Goal: Information Seeking & Learning: Check status

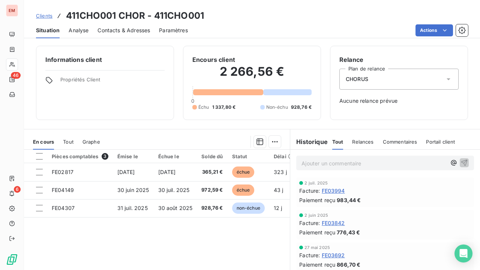
click at [45, 14] on span "Clients" at bounding box center [44, 16] width 16 height 6
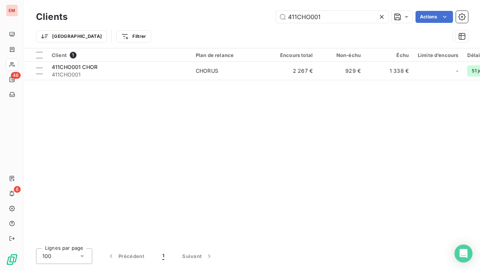
click at [381, 17] on icon at bounding box center [382, 17] width 4 height 4
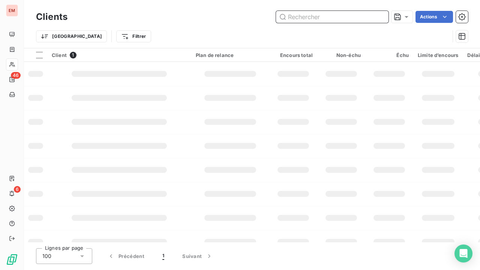
click at [344, 16] on input "text" at bounding box center [332, 17] width 112 height 12
paste input "411DIS001"
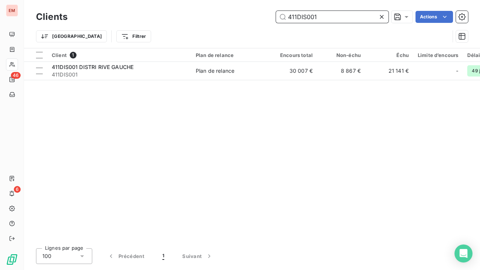
type input "411DIS001"
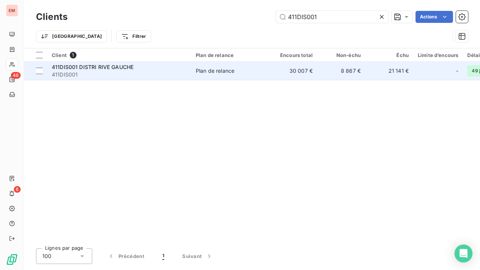
click at [113, 70] on div "411DIS001 DISTRI RIVE GAUCHE" at bounding box center [119, 66] width 135 height 7
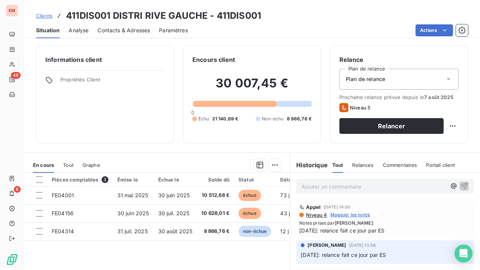
click at [47, 16] on span "Clients" at bounding box center [44, 16] width 16 height 6
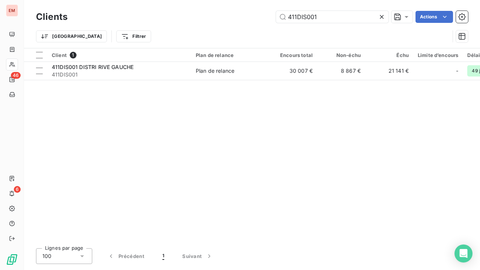
click at [383, 16] on icon at bounding box center [381, 16] width 7 height 7
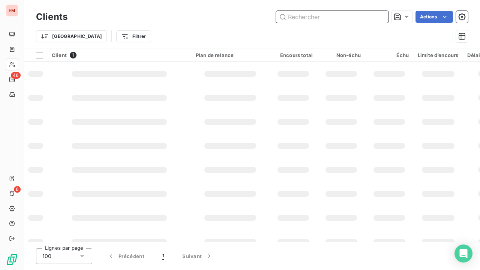
click at [349, 19] on input "text" at bounding box center [332, 17] width 112 height 12
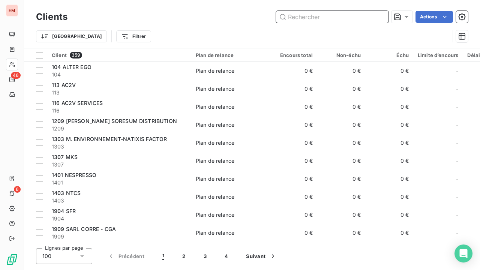
paste input "411FRI"
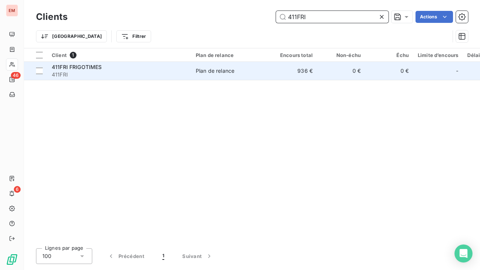
type input "411FRI"
click at [237, 69] on span "Plan de relance" at bounding box center [230, 70] width 69 height 7
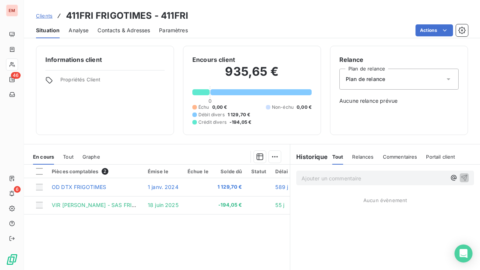
drag, startPoint x: 236, startPoint y: 4, endPoint x: 224, endPoint y: 10, distance: 13.4
click at [236, 4] on div "Clients 411FRI FRIGOTIMES - 411FRI Situation Analyse Contacts & Adresses Paramè…" at bounding box center [252, 19] width 456 height 38
click at [45, 17] on span "Clients" at bounding box center [44, 16] width 16 height 6
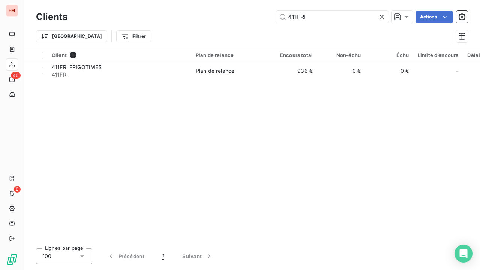
click at [380, 18] on icon at bounding box center [382, 17] width 4 height 4
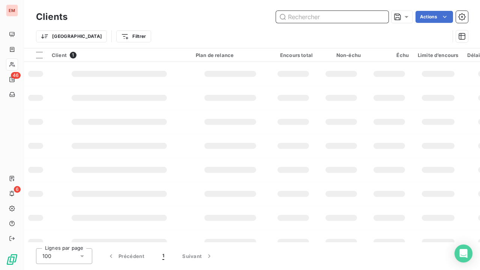
click at [326, 19] on input "text" at bounding box center [332, 17] width 112 height 12
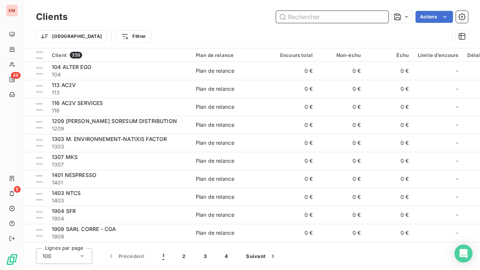
paste input "411GHANTY"
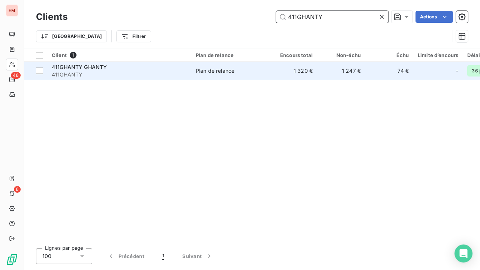
type input "411GHANTY"
click at [123, 63] on div "411GHANTY GHANTY" at bounding box center [119, 66] width 135 height 7
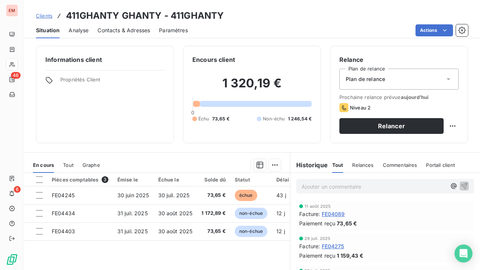
click at [40, 14] on span "Clients" at bounding box center [44, 16] width 16 height 6
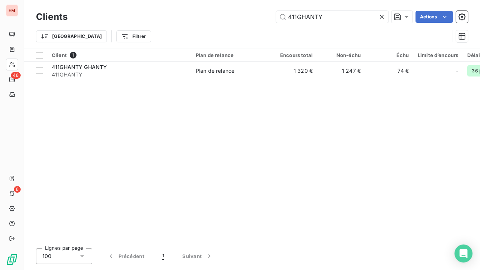
click at [382, 16] on icon at bounding box center [381, 16] width 7 height 7
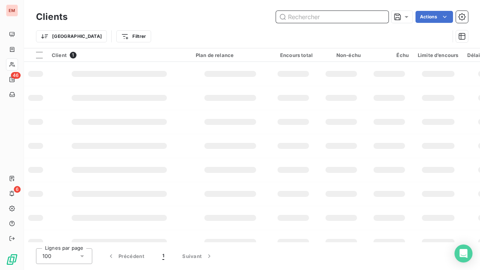
click at [331, 19] on input "text" at bounding box center [332, 17] width 112 height 12
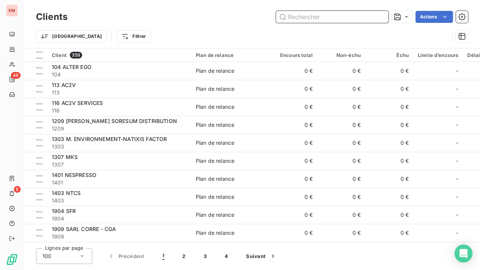
paste input "411HOTELVATELRJ"
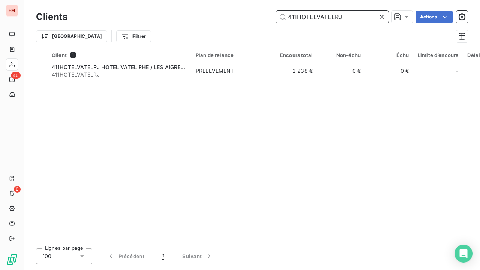
type input "411HOTELVATELRJ"
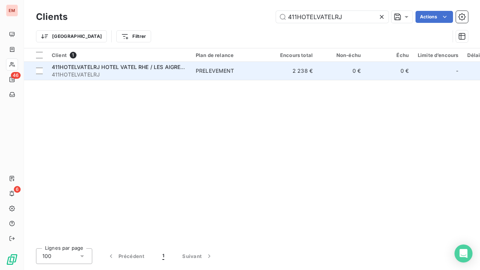
click at [229, 67] on div "PRELEVEMENT" at bounding box center [215, 70] width 39 height 7
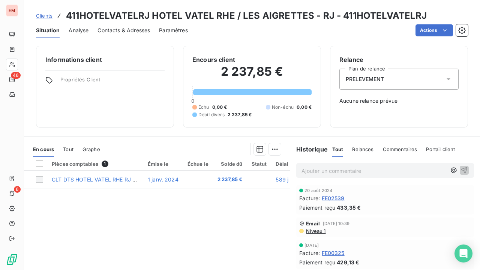
click at [43, 14] on span "Clients" at bounding box center [44, 16] width 16 height 6
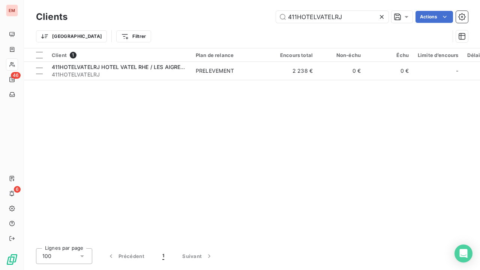
click at [381, 17] on icon at bounding box center [382, 17] width 4 height 4
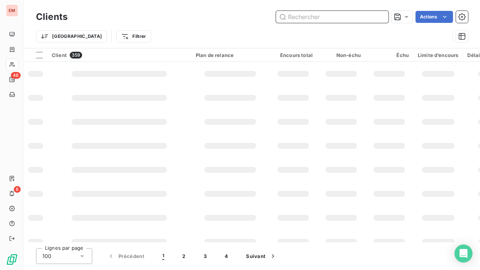
click at [343, 18] on input "text" at bounding box center [332, 17] width 112 height 12
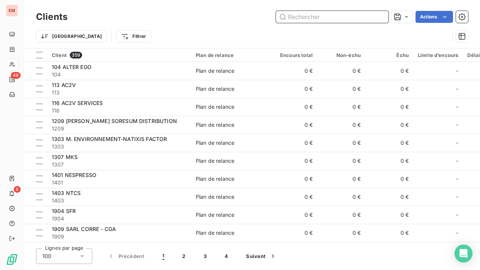
paste input "411INTERMARK23E"
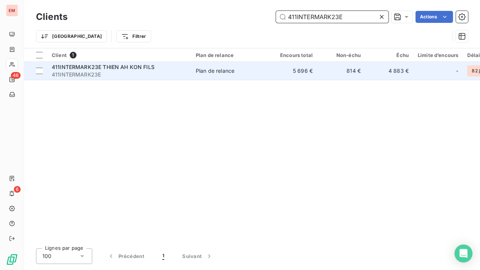
type input "411INTERMARK23E"
click at [117, 69] on span "411INTERMARK23E THIEN AH KON FILS" at bounding box center [103, 67] width 103 height 6
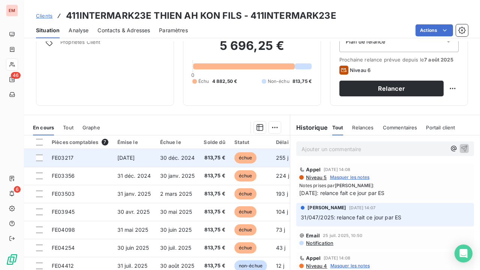
scroll to position [69, 0]
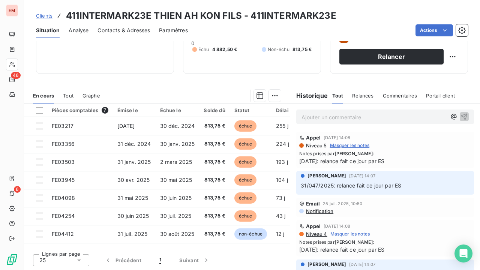
click at [46, 14] on span "Clients" at bounding box center [44, 16] width 16 height 6
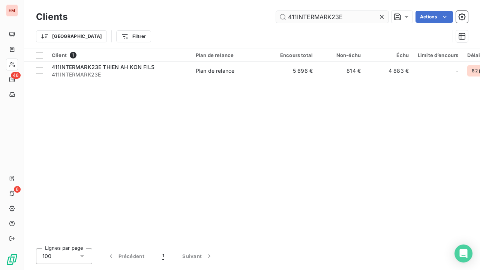
click at [383, 16] on icon at bounding box center [381, 16] width 7 height 7
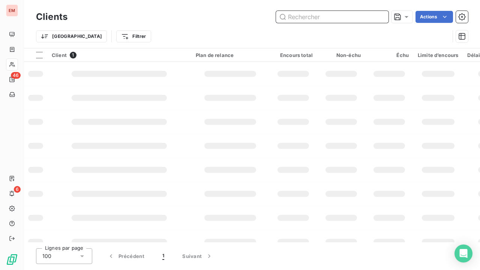
click at [353, 16] on input "text" at bounding box center [332, 17] width 112 height 12
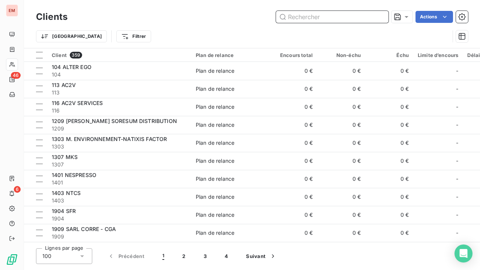
paste input "411MAK003"
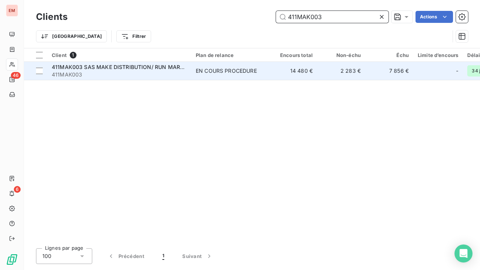
type input "411MAK003"
click at [155, 74] on span "411MAK003" at bounding box center [119, 74] width 135 height 7
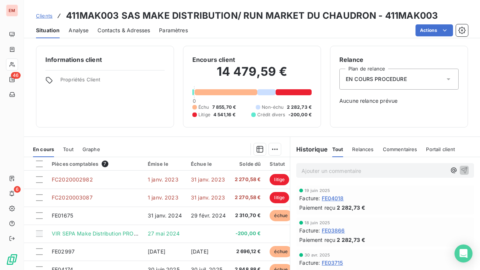
click at [50, 16] on span "Clients" at bounding box center [44, 16] width 16 height 6
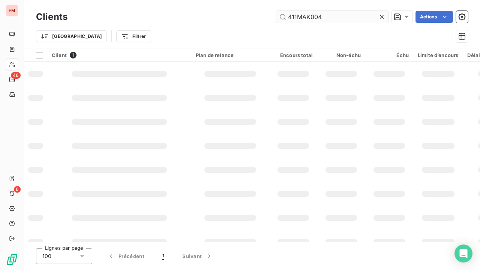
type input "411MAK004"
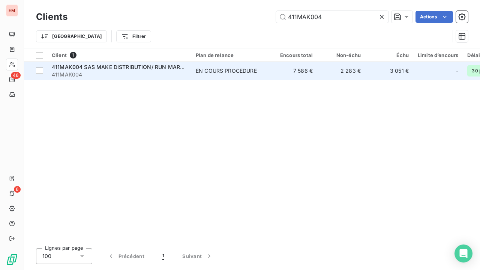
click at [212, 68] on div "EN COURS PROCEDURE" at bounding box center [226, 70] width 61 height 7
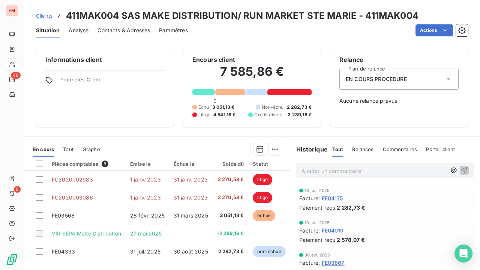
click at [41, 15] on span "Clients" at bounding box center [44, 16] width 16 height 6
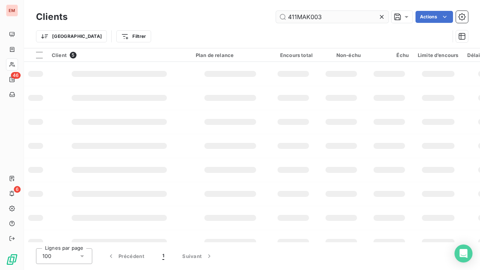
type input "411MAK003"
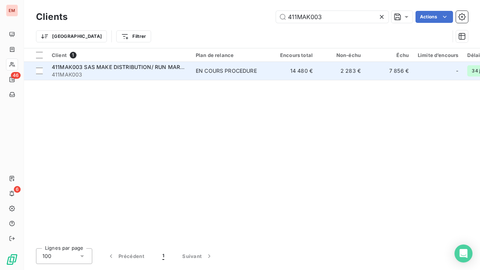
click at [202, 75] on td "EN COURS PROCEDURE" at bounding box center [230, 71] width 78 height 18
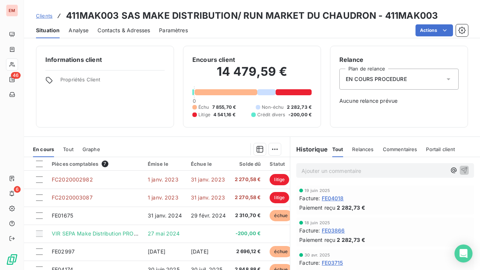
click at [48, 18] on span "Clients" at bounding box center [44, 16] width 16 height 6
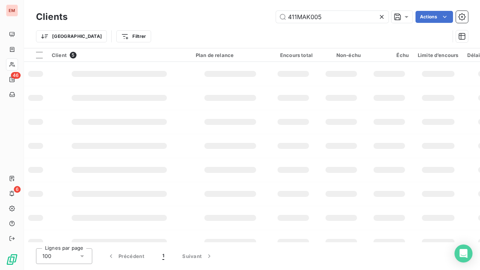
type input "411MAK005"
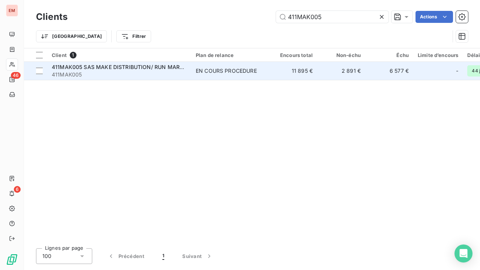
click at [241, 71] on div "EN COURS PROCEDURE" at bounding box center [226, 70] width 61 height 7
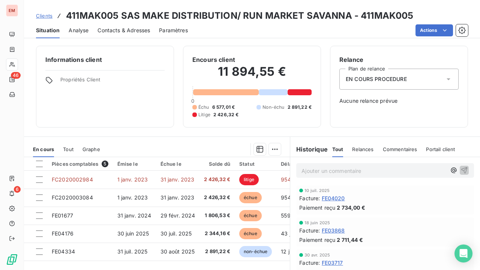
click at [48, 17] on span "Clients" at bounding box center [44, 16] width 16 height 6
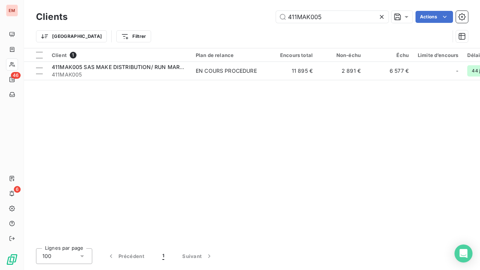
click at [383, 19] on icon at bounding box center [381, 16] width 7 height 7
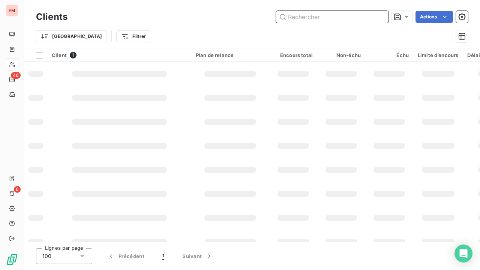
click at [340, 17] on input "text" at bounding box center [332, 17] width 112 height 12
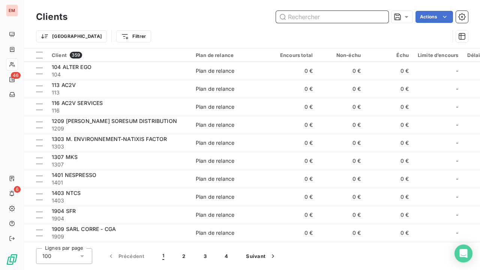
paste input "411NEOGREEN"
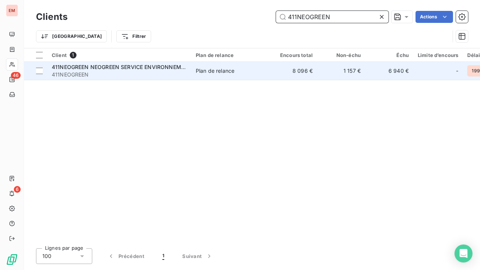
type input "411NEOGREEN"
click at [219, 67] on div "Plan de relance" at bounding box center [215, 70] width 39 height 7
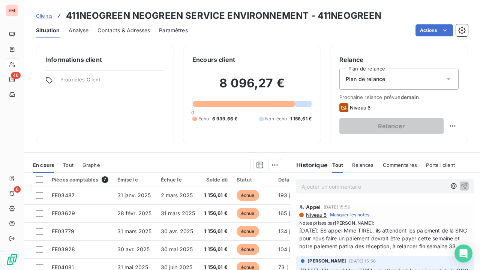
click at [44, 14] on span "Clients" at bounding box center [44, 16] width 16 height 6
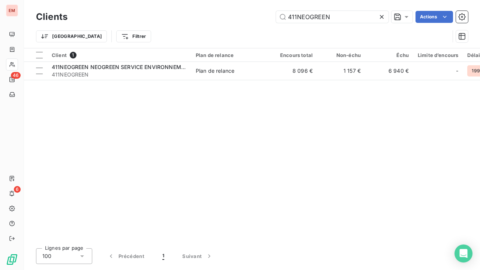
click at [385, 16] on div at bounding box center [383, 17] width 10 height 12
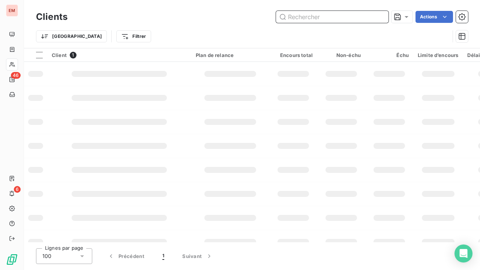
click at [351, 16] on input "text" at bounding box center [332, 17] width 112 height 12
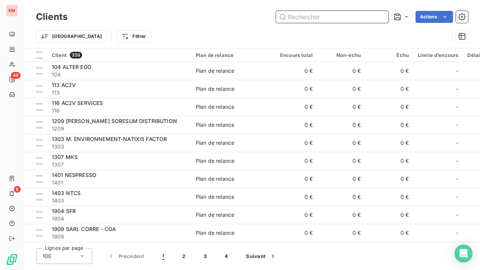
paste input "411PETFOOD"
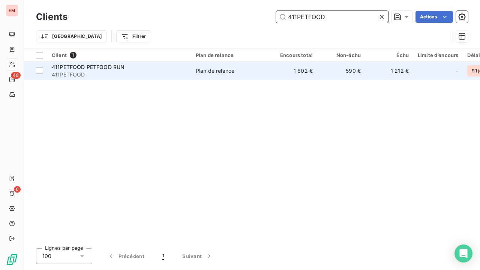
type input "411PETFOOD"
click at [107, 68] on span "411PETFOOD PETFOOD RUN" at bounding box center [88, 67] width 73 height 6
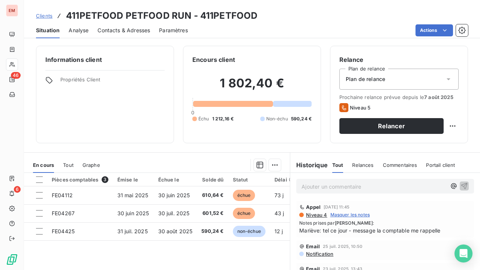
click at [46, 15] on span "Clients" at bounding box center [44, 16] width 16 height 6
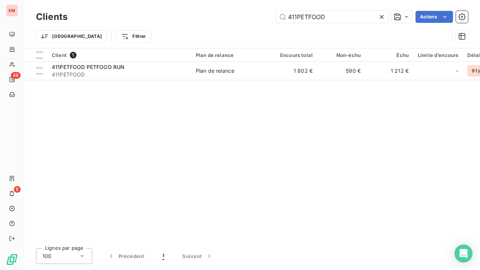
click at [381, 15] on icon at bounding box center [381, 16] width 7 height 7
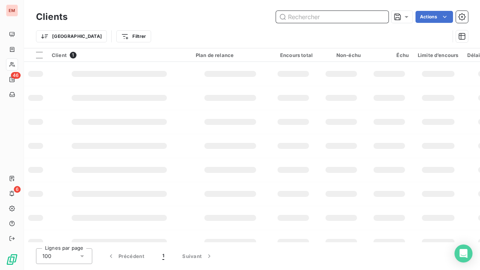
click at [352, 16] on input "text" at bounding box center [332, 17] width 112 height 12
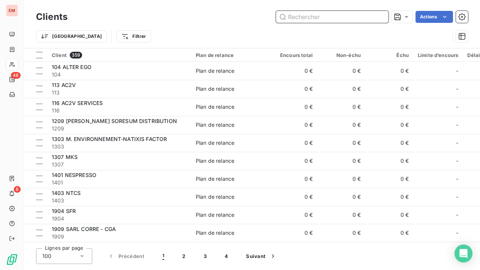
paste input "411PICO"
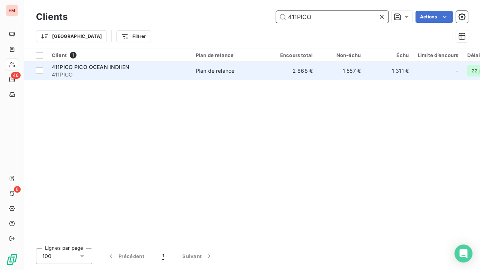
type input "411PICO"
click at [211, 67] on div "Plan de relance" at bounding box center [215, 70] width 39 height 7
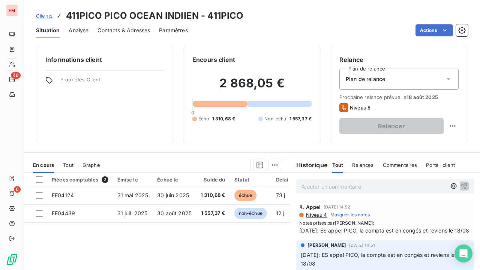
click at [48, 13] on span "Clients" at bounding box center [44, 16] width 16 height 6
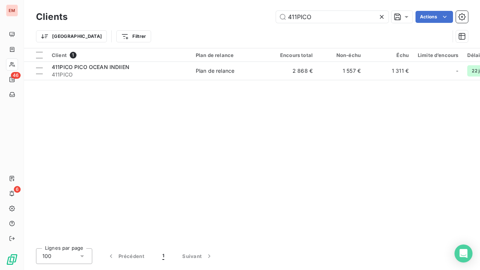
click at [381, 16] on icon at bounding box center [382, 17] width 4 height 4
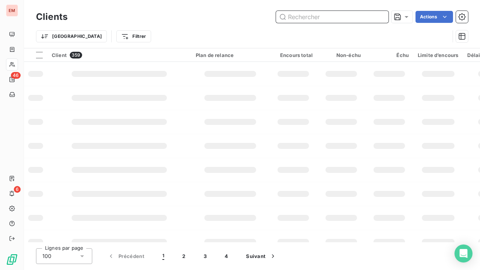
click at [318, 20] on input "text" at bounding box center [332, 17] width 112 height 12
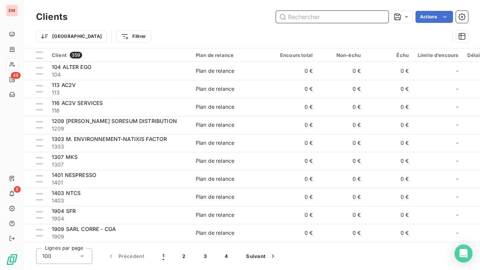
paste input "411PRO001"
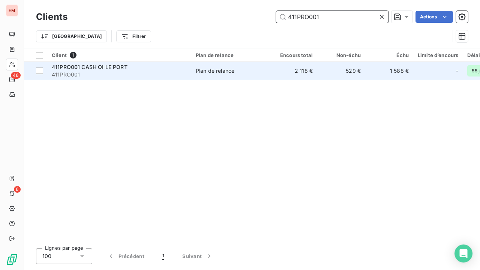
type input "411PRO001"
click at [94, 67] on span "411PRO001 CASH OI LE PORT" at bounding box center [90, 67] width 76 height 6
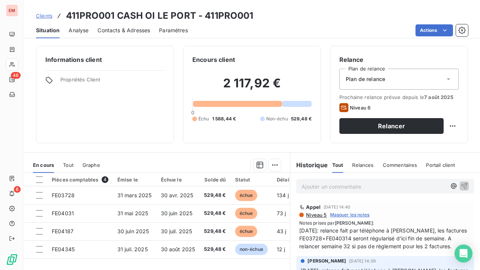
click at [47, 13] on span "Clients" at bounding box center [44, 16] width 16 height 6
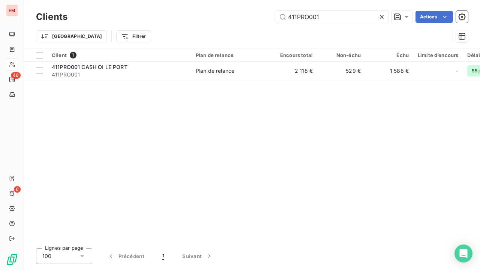
click at [385, 16] on icon at bounding box center [381, 16] width 7 height 7
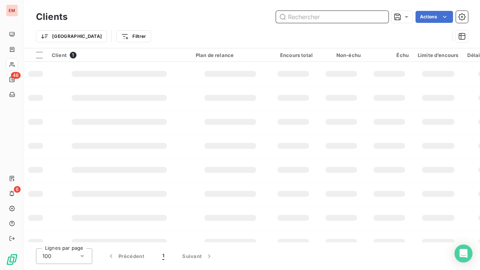
click at [326, 17] on input "text" at bounding box center [332, 17] width 112 height 12
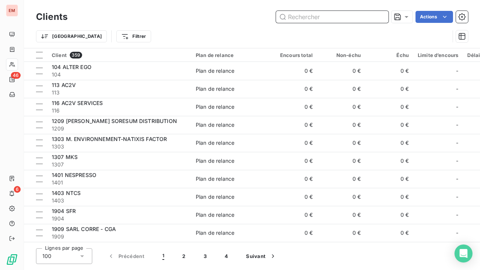
paste input "411PROMOCASH"
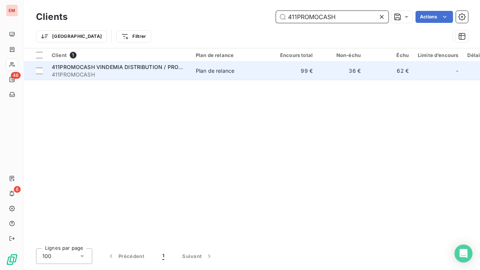
type input "411PROMOCASH"
click at [228, 69] on div "Plan de relance" at bounding box center [215, 70] width 39 height 7
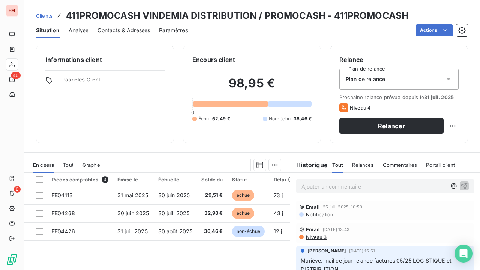
click at [48, 16] on span "Clients" at bounding box center [44, 16] width 16 height 6
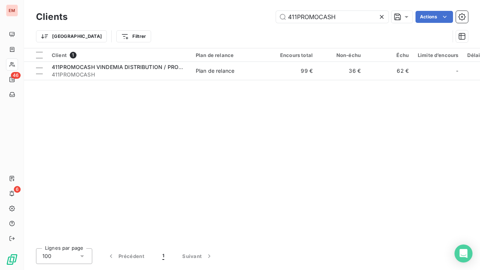
click at [382, 15] on icon at bounding box center [381, 16] width 7 height 7
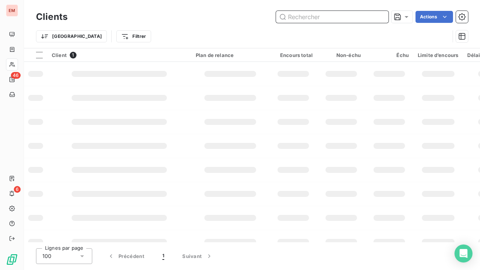
click at [342, 15] on input "text" at bounding box center [332, 17] width 112 height 12
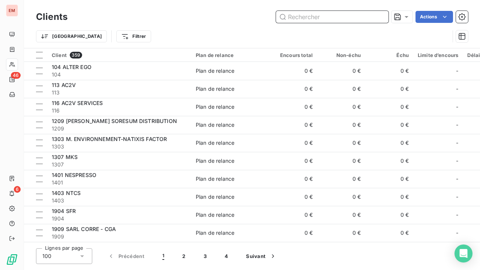
paste input "411REGAL"
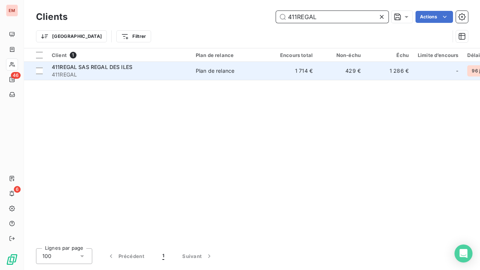
type input "411REGAL"
click at [217, 70] on div "Plan de relance" at bounding box center [215, 70] width 39 height 7
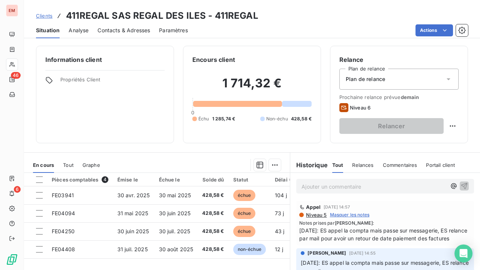
click at [49, 16] on span "Clients" at bounding box center [44, 16] width 16 height 6
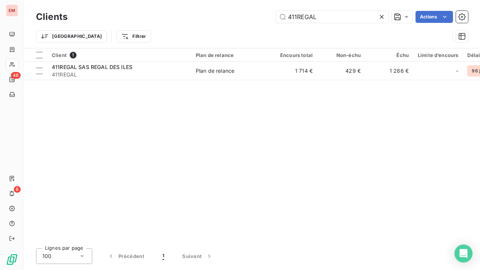
click at [383, 15] on icon at bounding box center [381, 16] width 7 height 7
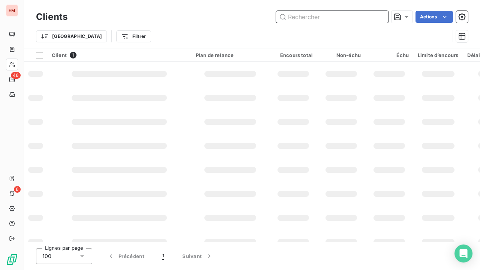
click at [336, 15] on input "text" at bounding box center [332, 17] width 112 height 12
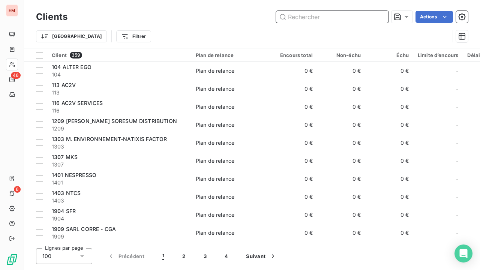
paste input "411SAS005"
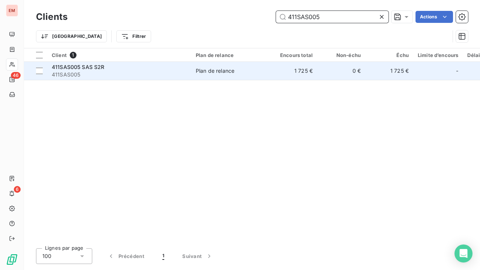
type input "411SAS005"
click at [299, 69] on td "1 725 €" at bounding box center [293, 71] width 48 height 18
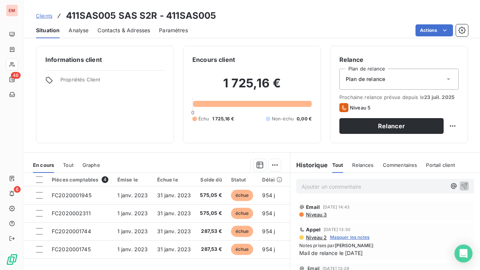
click at [46, 15] on span "Clients" at bounding box center [44, 16] width 16 height 6
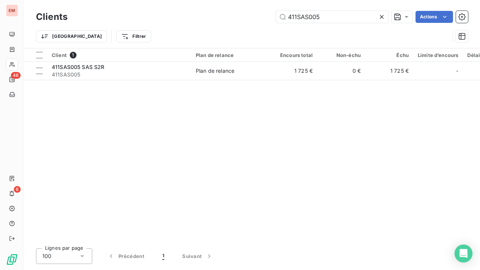
click at [385, 14] on div at bounding box center [383, 17] width 10 height 12
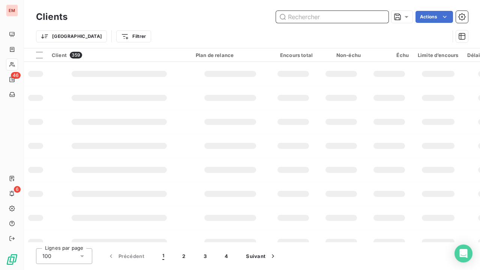
click at [304, 19] on input "text" at bounding box center [332, 17] width 112 height 12
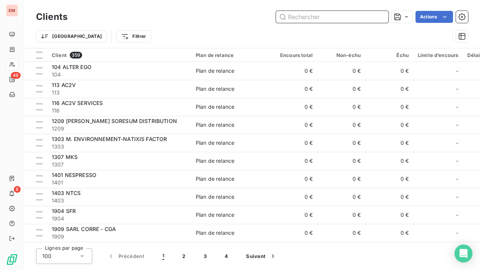
paste input "411SDV001"
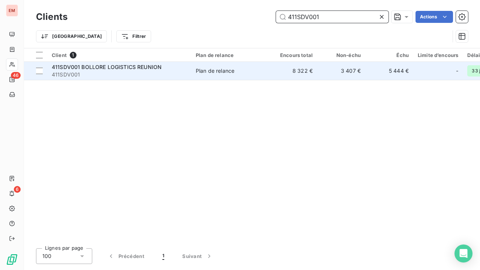
type input "411SDV001"
click at [211, 69] on div "Plan de relance" at bounding box center [215, 70] width 39 height 7
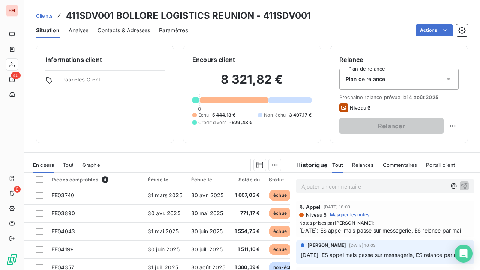
click at [49, 16] on span "Clients" at bounding box center [44, 16] width 16 height 6
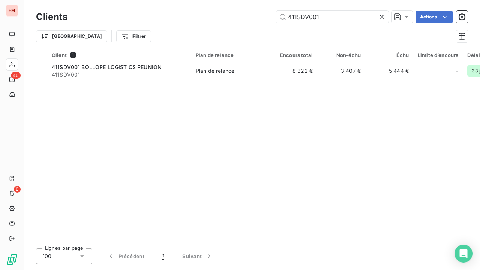
click at [381, 18] on icon at bounding box center [381, 16] width 7 height 7
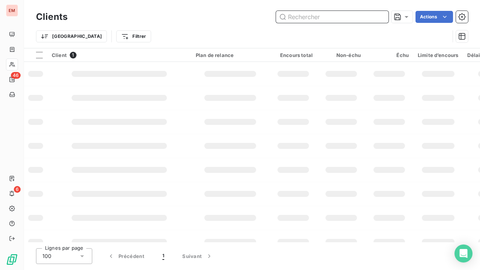
click at [346, 18] on input "text" at bounding box center [332, 17] width 112 height 12
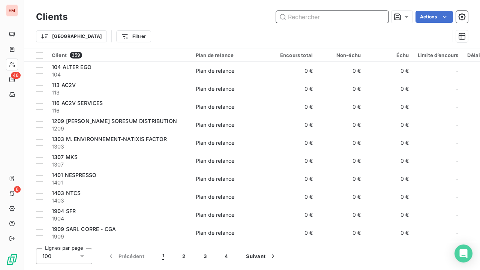
paste input "411SEMAT"
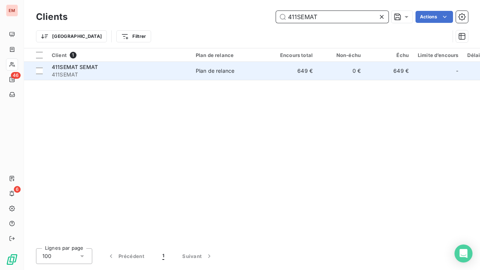
type input "411SEMAT"
click at [236, 74] on span "Plan de relance" at bounding box center [230, 70] width 69 height 7
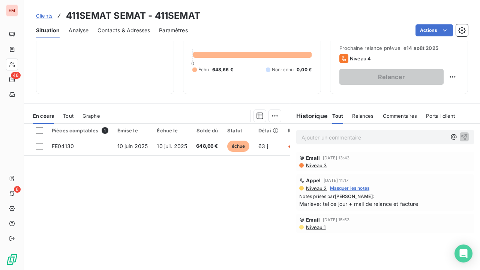
scroll to position [69, 0]
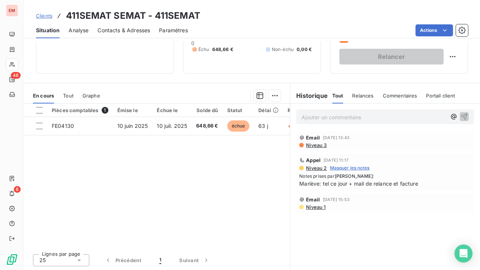
click at [46, 17] on span "Clients" at bounding box center [44, 16] width 16 height 6
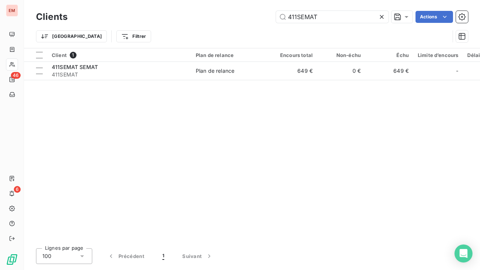
click at [384, 17] on icon at bounding box center [381, 16] width 7 height 7
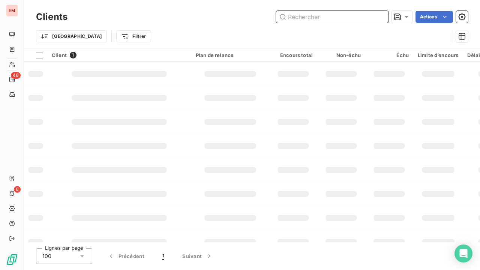
click at [347, 17] on input "text" at bounding box center [332, 17] width 112 height 12
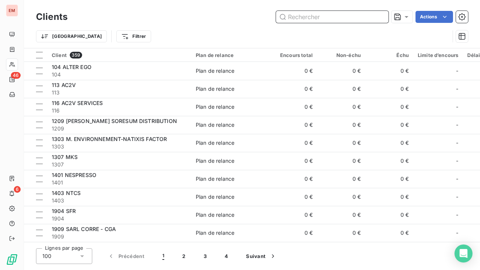
paste input "411SICALAIT"
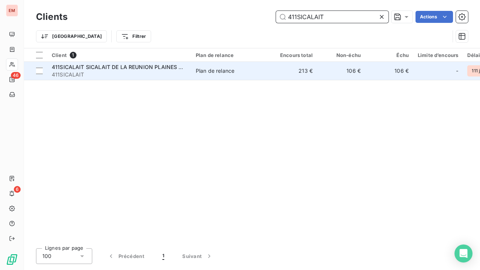
type input "411SICALAIT"
click at [177, 68] on span "411SICALAIT SICALAIT DE LA REUNION PLAINES DES GREGUES" at bounding box center [133, 67] width 163 height 6
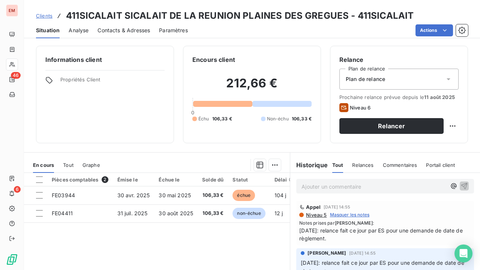
click at [43, 13] on span "Clients" at bounding box center [44, 16] width 16 height 6
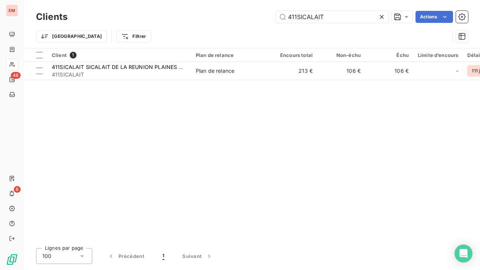
click at [381, 16] on icon at bounding box center [382, 17] width 4 height 4
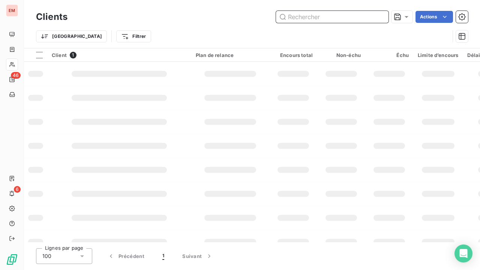
click at [344, 14] on input "text" at bounding box center [332, 17] width 112 height 12
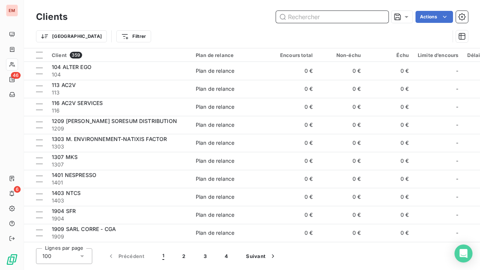
paste input "411STARCO"
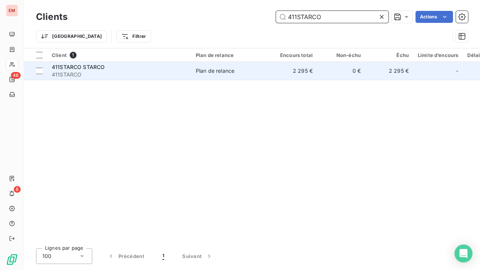
type input "411STARCO"
click at [70, 68] on span "411STARCO STARCO" at bounding box center [78, 67] width 53 height 6
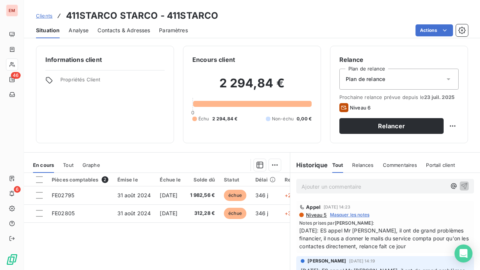
click at [46, 16] on span "Clients" at bounding box center [44, 16] width 16 height 6
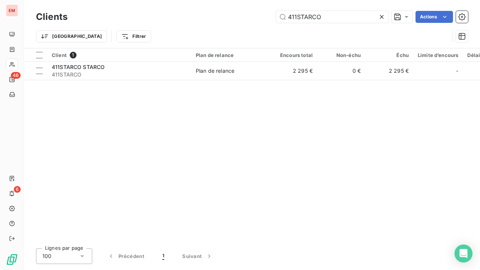
click at [381, 16] on icon at bounding box center [381, 16] width 7 height 7
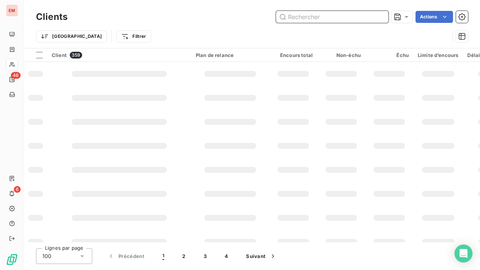
click at [342, 19] on input "text" at bounding box center [332, 17] width 112 height 12
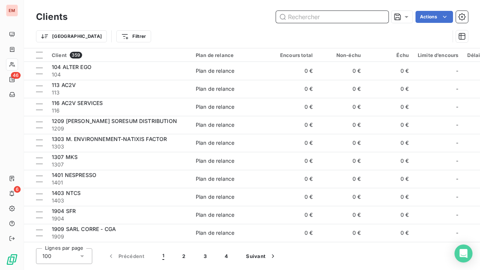
paste input "411STPIERRE"
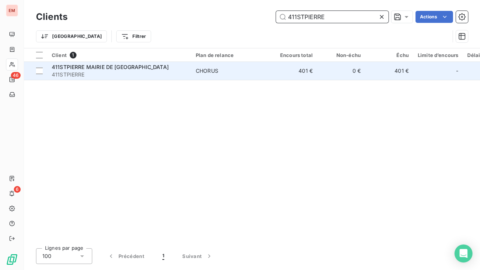
type input "411STPIERRE"
click at [117, 74] on span "411STPIERRE" at bounding box center [119, 74] width 135 height 7
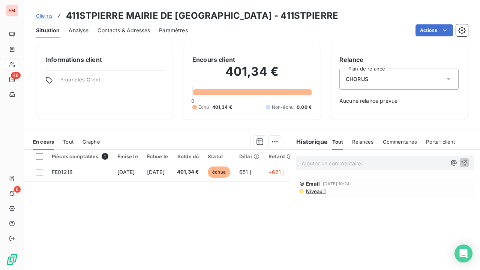
click at [46, 13] on span "Clients" at bounding box center [44, 16] width 16 height 6
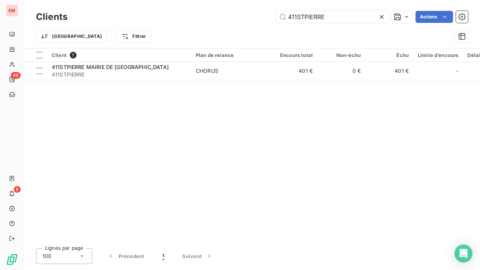
click at [383, 18] on icon at bounding box center [381, 16] width 7 height 7
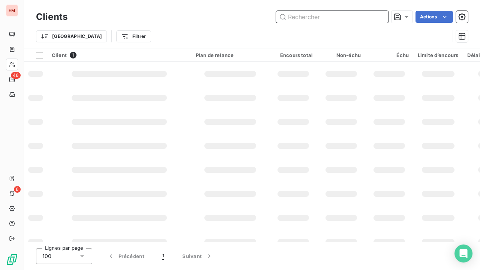
click at [346, 16] on input "text" at bounding box center [332, 17] width 112 height 12
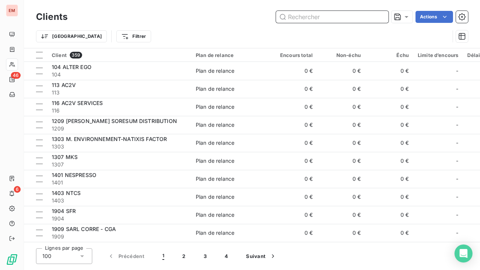
paste input "411TERRACOOP"
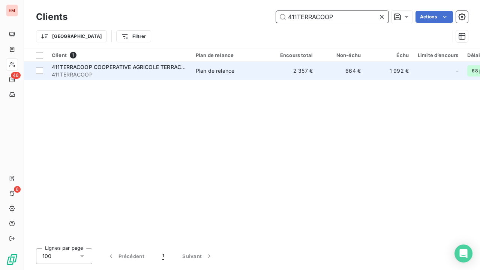
type input "411TERRACOOP"
click at [160, 75] on span "411TERRACOOP" at bounding box center [119, 74] width 135 height 7
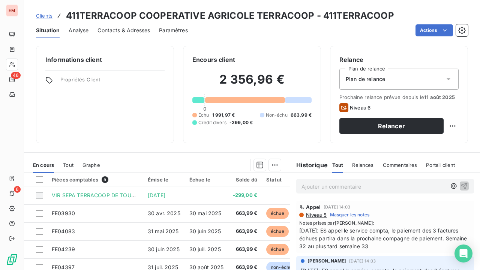
click at [45, 16] on span "Clients" at bounding box center [44, 16] width 16 height 6
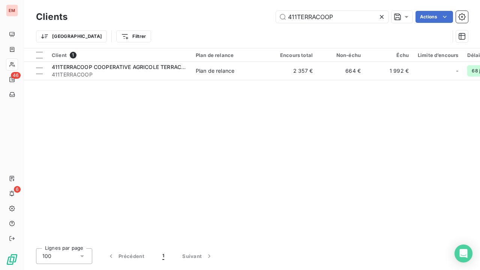
click at [379, 16] on icon at bounding box center [381, 16] width 7 height 7
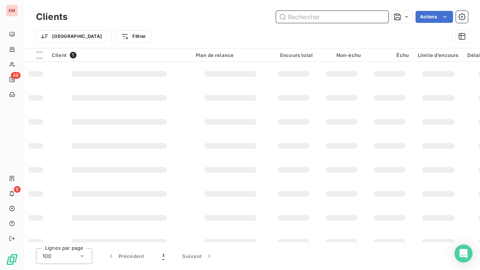
click at [344, 16] on input "text" at bounding box center [332, 17] width 112 height 12
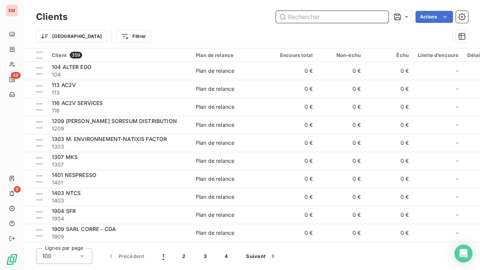
paste input "411TRA002"
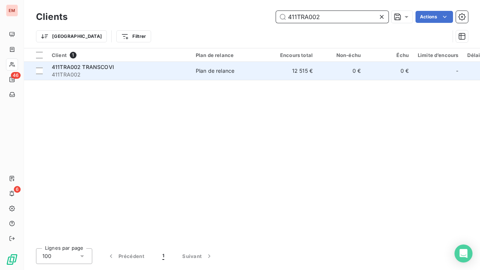
type input "411TRA002"
click at [207, 73] on div "Plan de relance" at bounding box center [215, 70] width 39 height 7
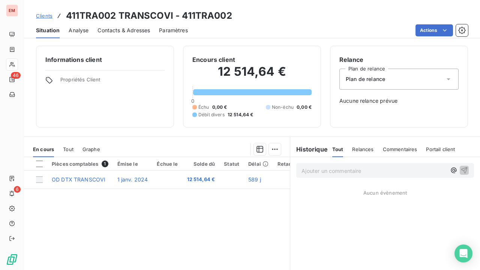
click at [48, 16] on span "Clients" at bounding box center [44, 16] width 16 height 6
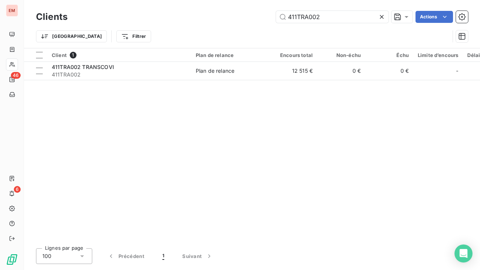
click at [383, 18] on icon at bounding box center [381, 16] width 7 height 7
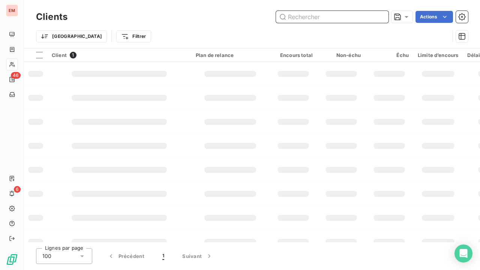
click at [317, 19] on input "text" at bounding box center [332, 17] width 112 height 12
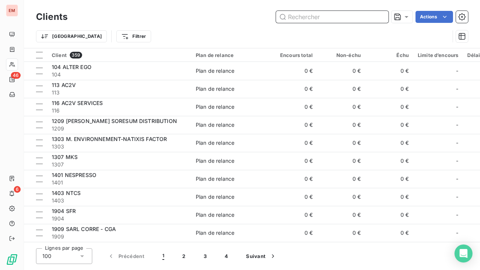
paste input "411VIN005"
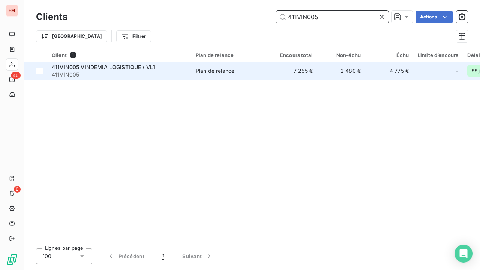
type input "411VIN005"
click at [145, 73] on span "411VIN005" at bounding box center [119, 74] width 135 height 7
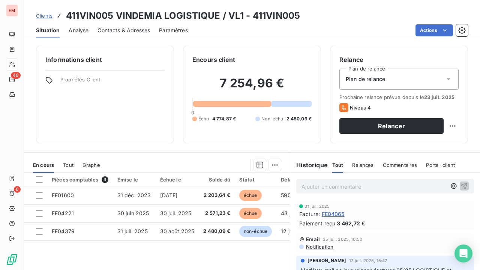
click at [42, 16] on span "Clients" at bounding box center [44, 16] width 16 height 6
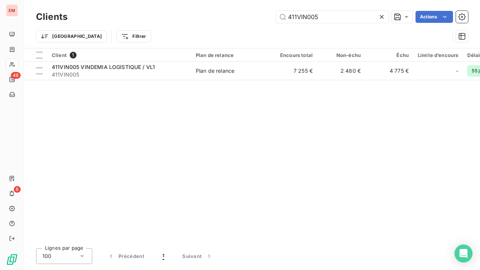
click at [382, 17] on icon at bounding box center [381, 16] width 7 height 7
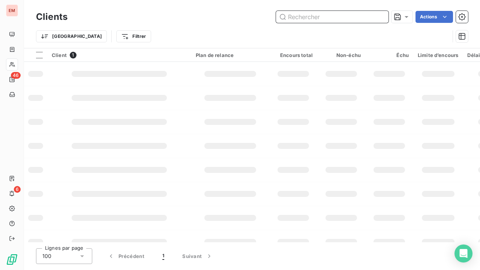
click at [311, 22] on input "text" at bounding box center [332, 17] width 112 height 12
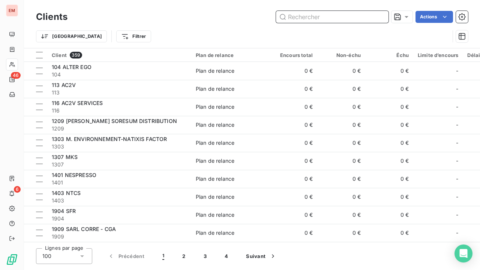
paste input "411VIN026"
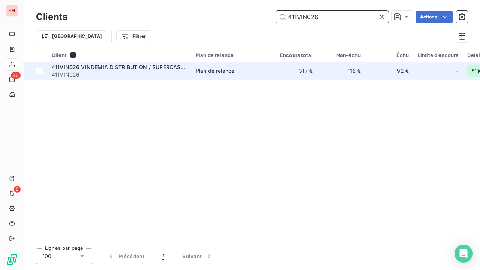
type input "411VIN026"
click at [184, 71] on span "411VIN026" at bounding box center [119, 74] width 135 height 7
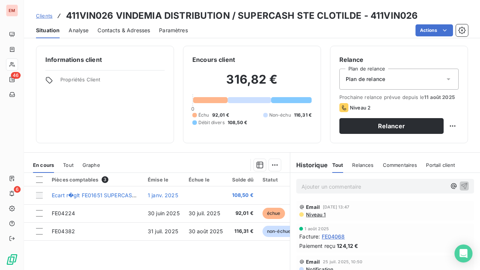
click at [45, 16] on span "Clients" at bounding box center [44, 16] width 16 height 6
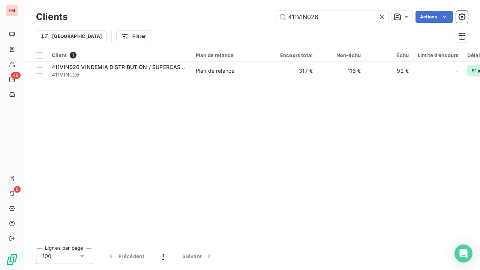
click at [383, 19] on icon at bounding box center [381, 16] width 7 height 7
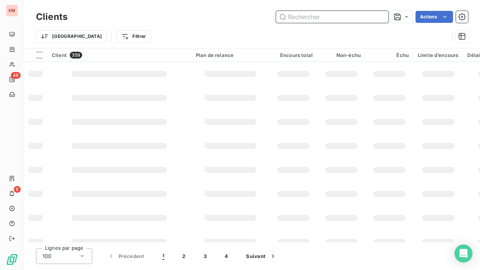
click at [351, 16] on input "text" at bounding box center [332, 17] width 112 height 12
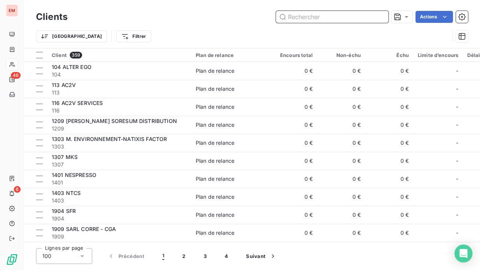
paste input "411YOUFA"
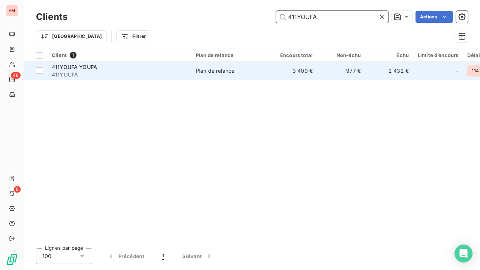
type input "411YOUFA"
click at [130, 72] on span "411YOUFA" at bounding box center [119, 74] width 135 height 7
